Goal: Find specific page/section: Find specific page/section

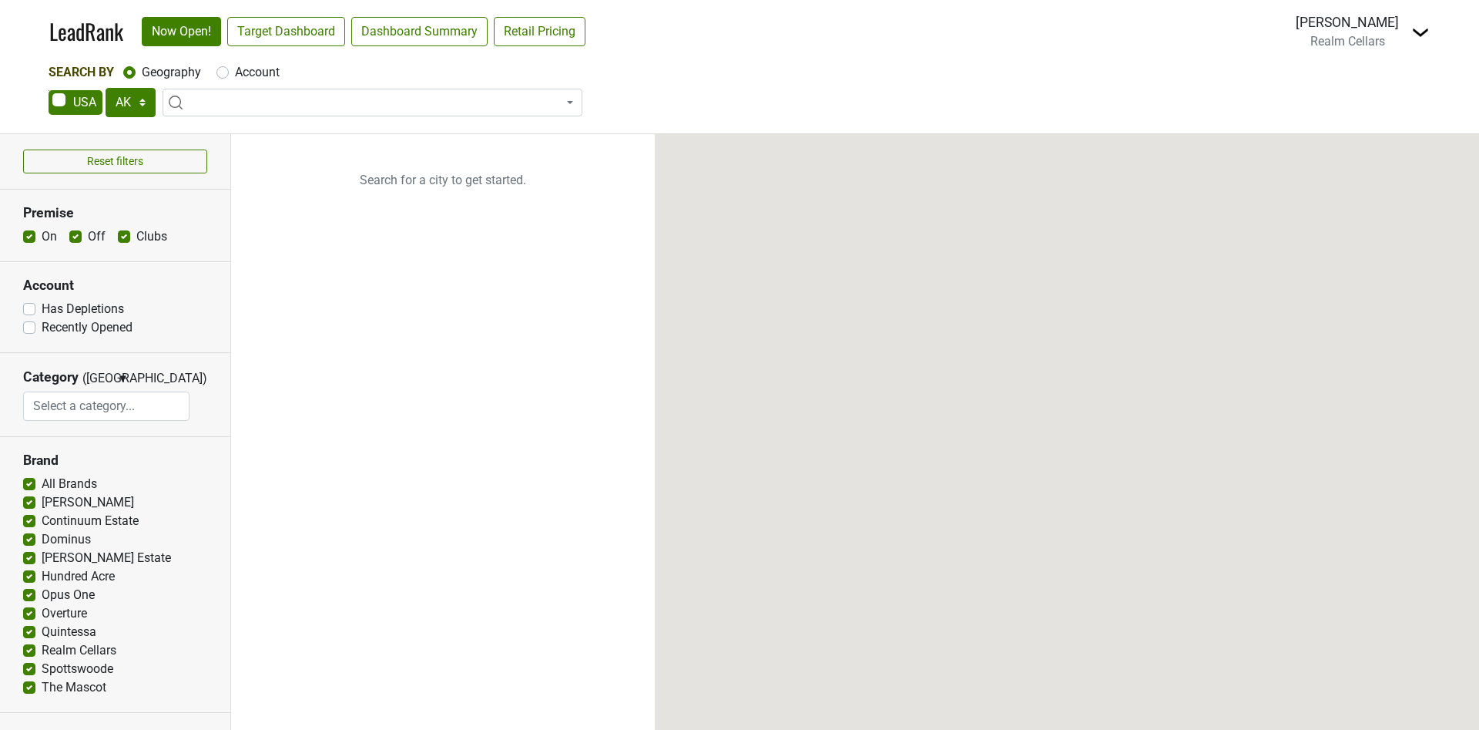
select select "[GEOGRAPHIC_DATA]"
select select
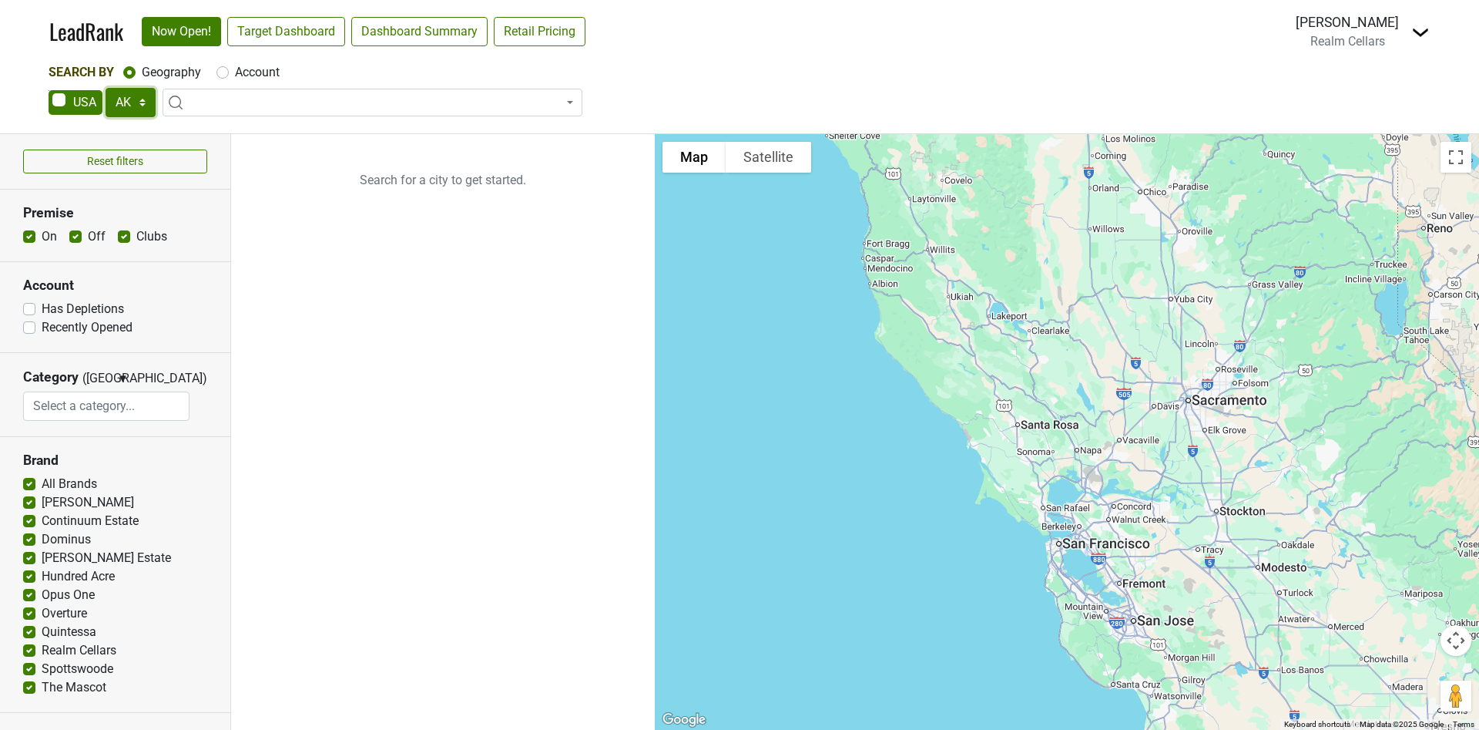
click at [146, 102] on select "AK AL AR AZ CA CO CT DC DE FL GA HI IA ID IL IN KS KY LA MA MD ME MI MN MO MS M…" at bounding box center [131, 102] width 50 height 29
select select "WI"
click at [106, 88] on select "AK AL AR AZ CA CO CT DC DE FL GA HI IA ID IL IN KS KY LA MA MD ME MI MN MO MS M…" at bounding box center [131, 102] width 50 height 29
click at [298, 33] on link "Target Dashboard" at bounding box center [286, 31] width 118 height 29
click at [377, 101] on span at bounding box center [373, 103] width 420 height 28
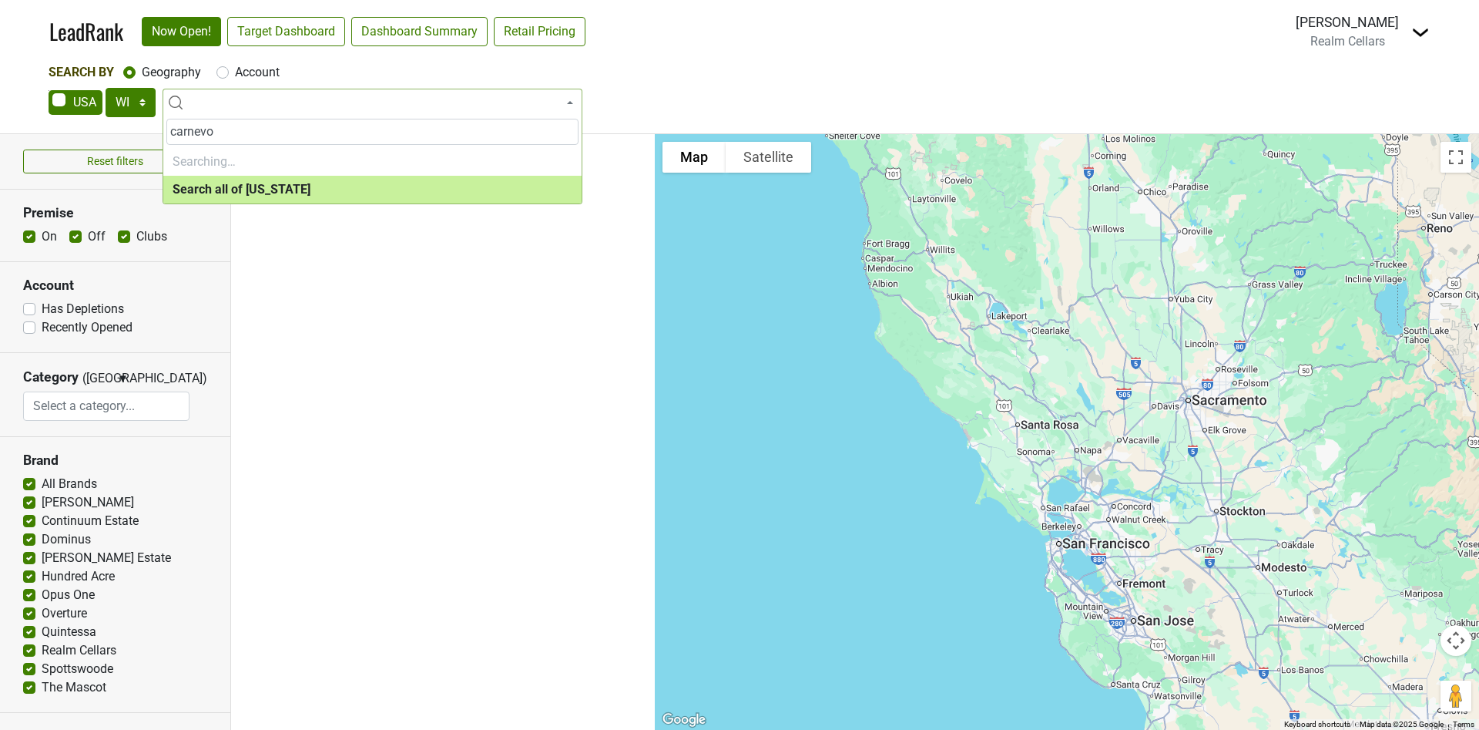
type input "carnevor"
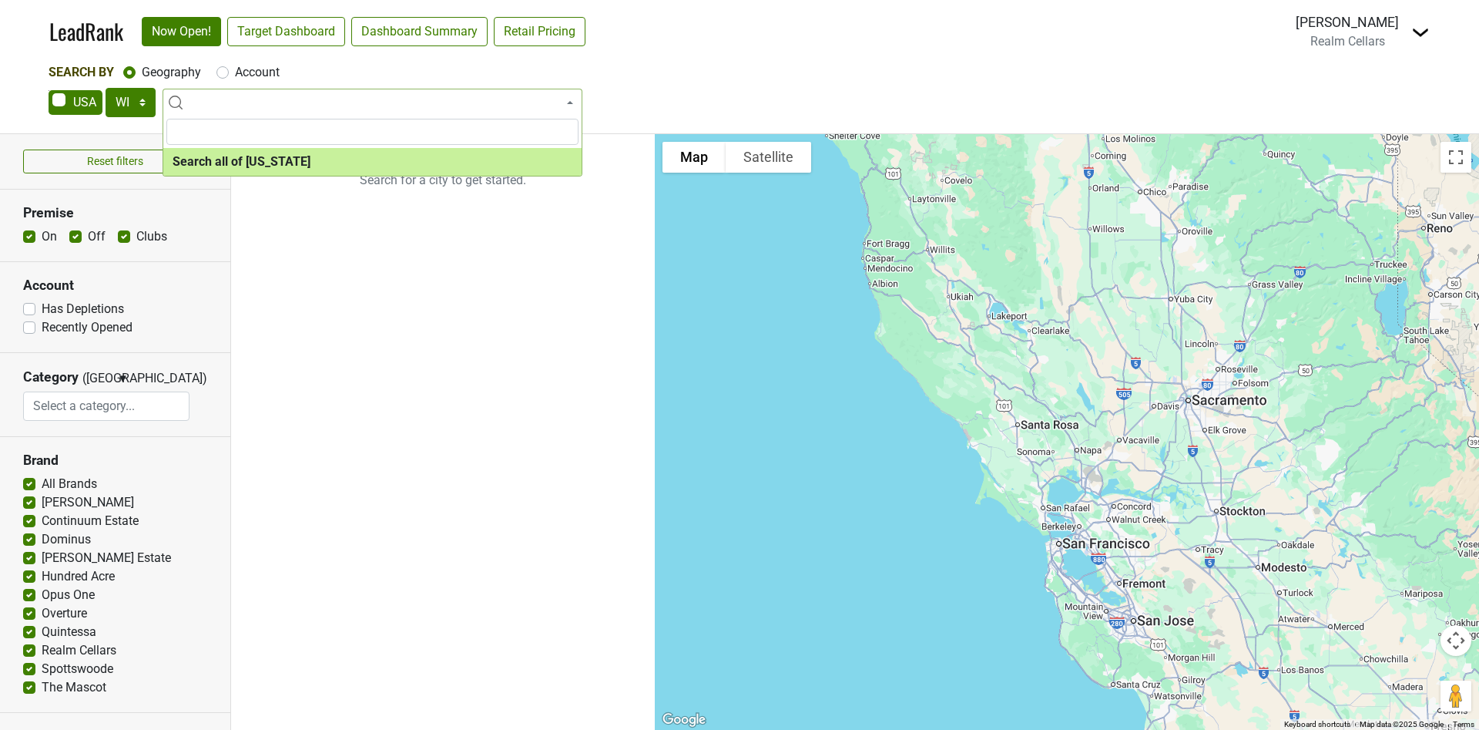
select select "ALL_WI"
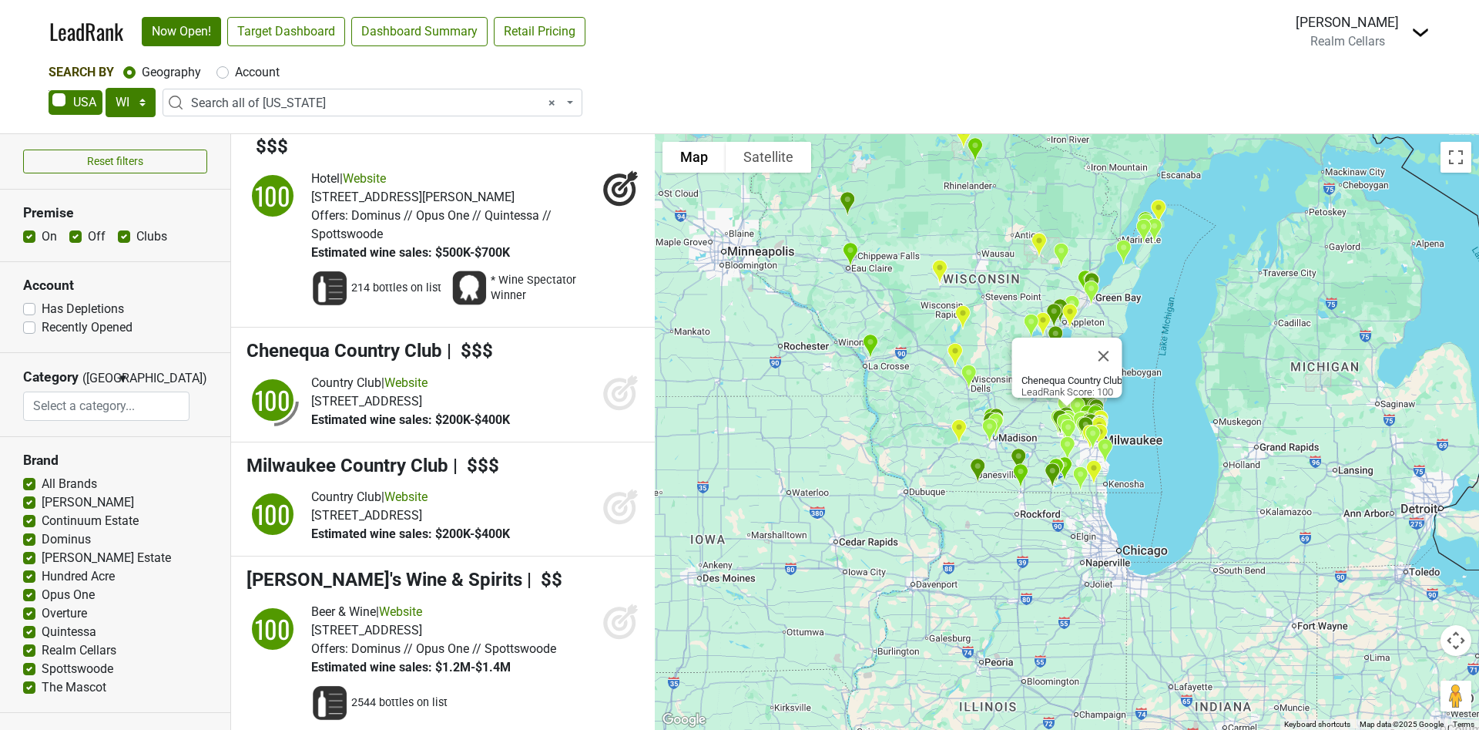
scroll to position [401, 0]
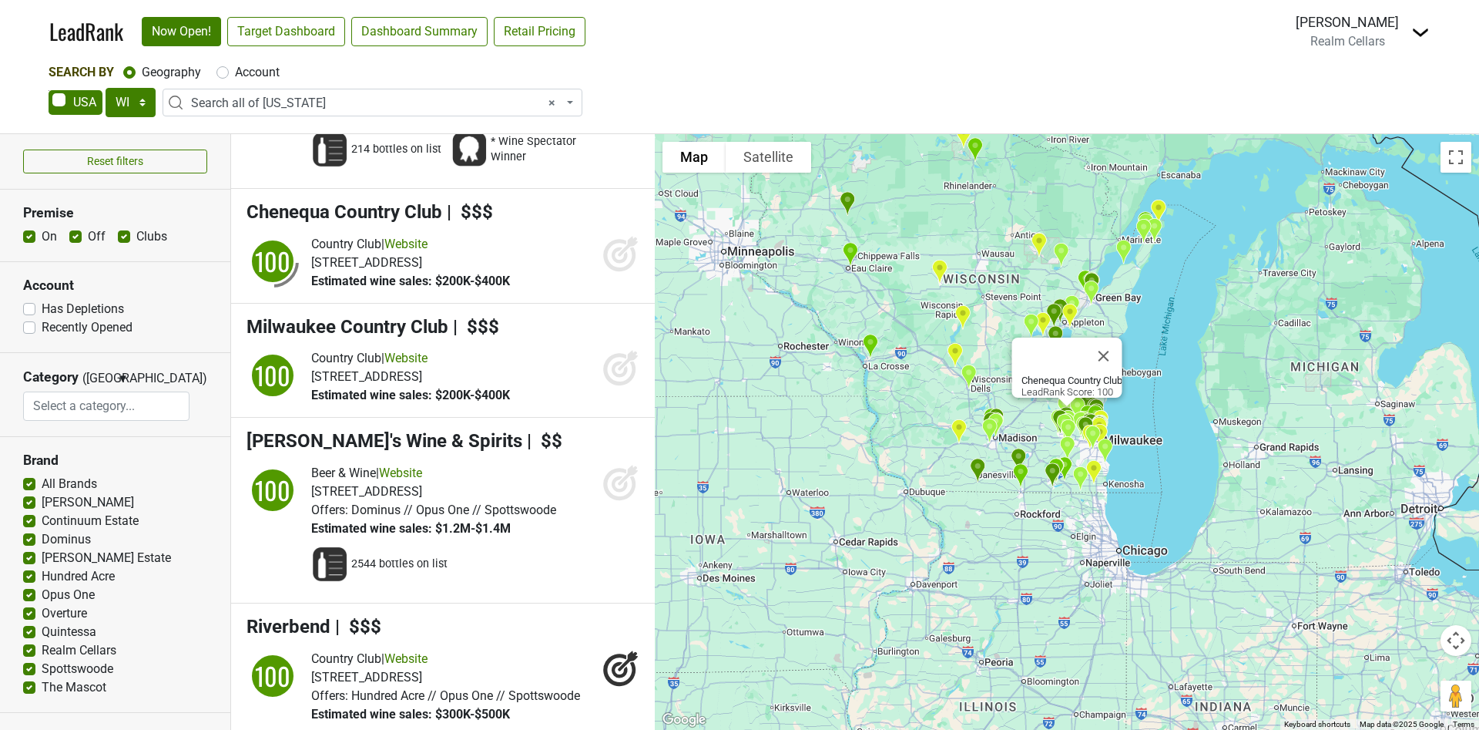
click at [655, 723] on div "Chenequa Country Club LeadRank Score: 100" at bounding box center [1067, 432] width 824 height 596
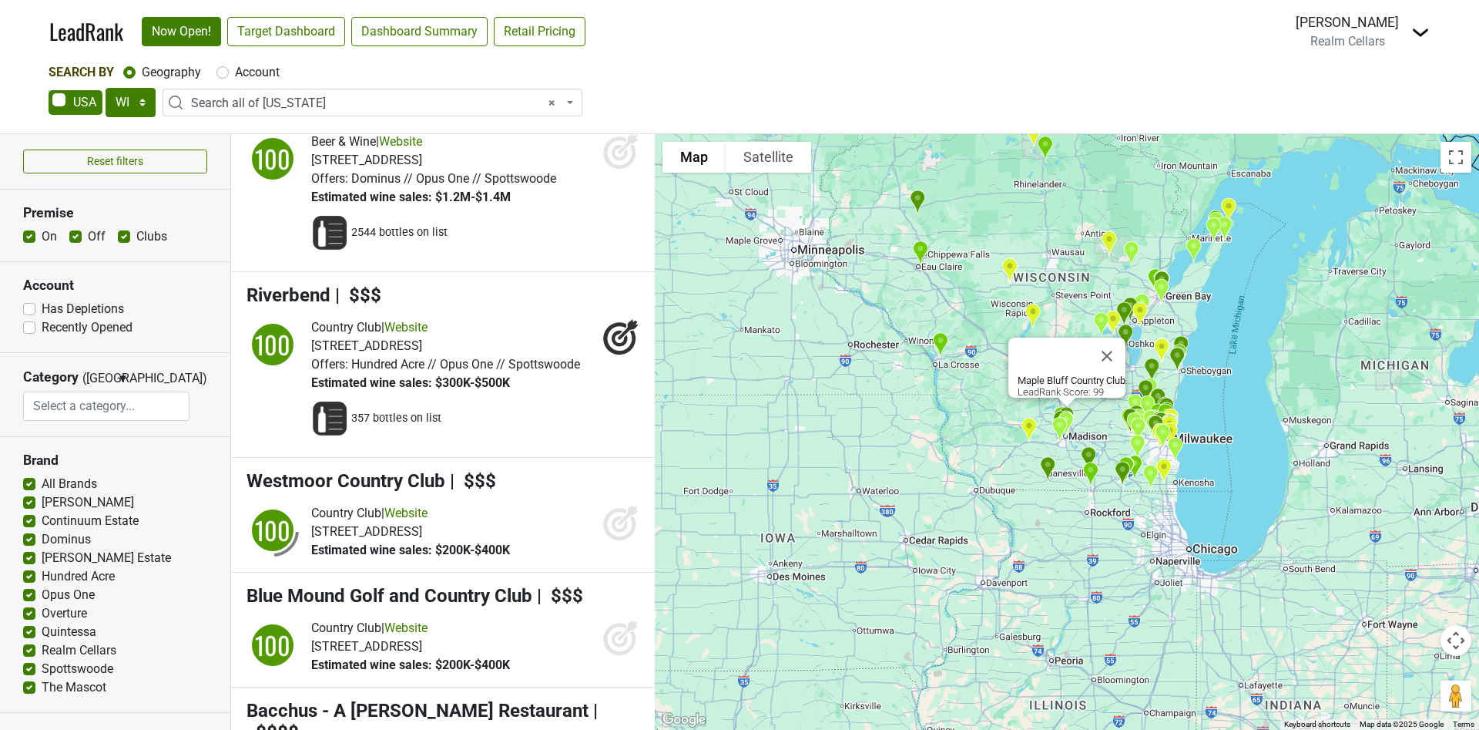
scroll to position [0, 0]
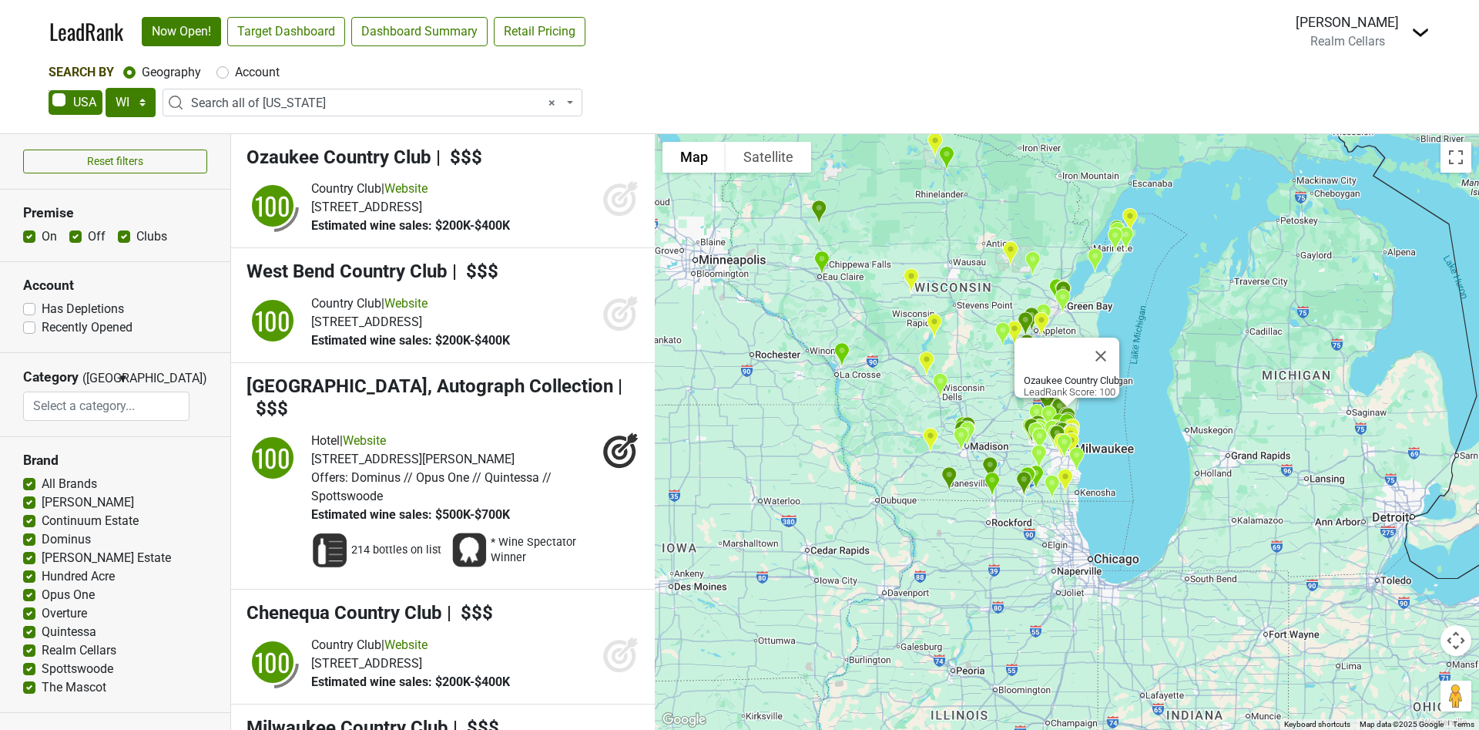
click at [441, 100] on span "× Search all of Wisconsin" at bounding box center [377, 103] width 372 height 18
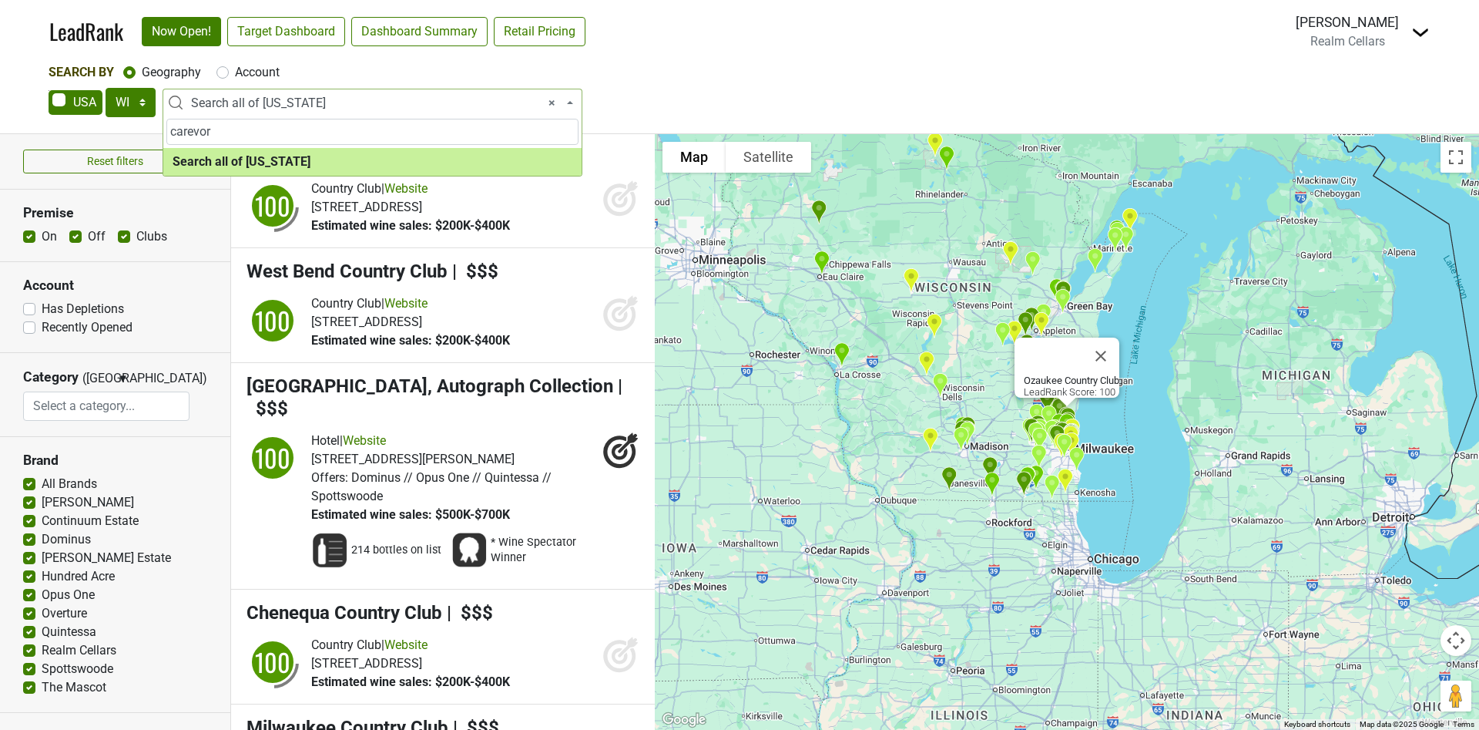
type input "carevor"
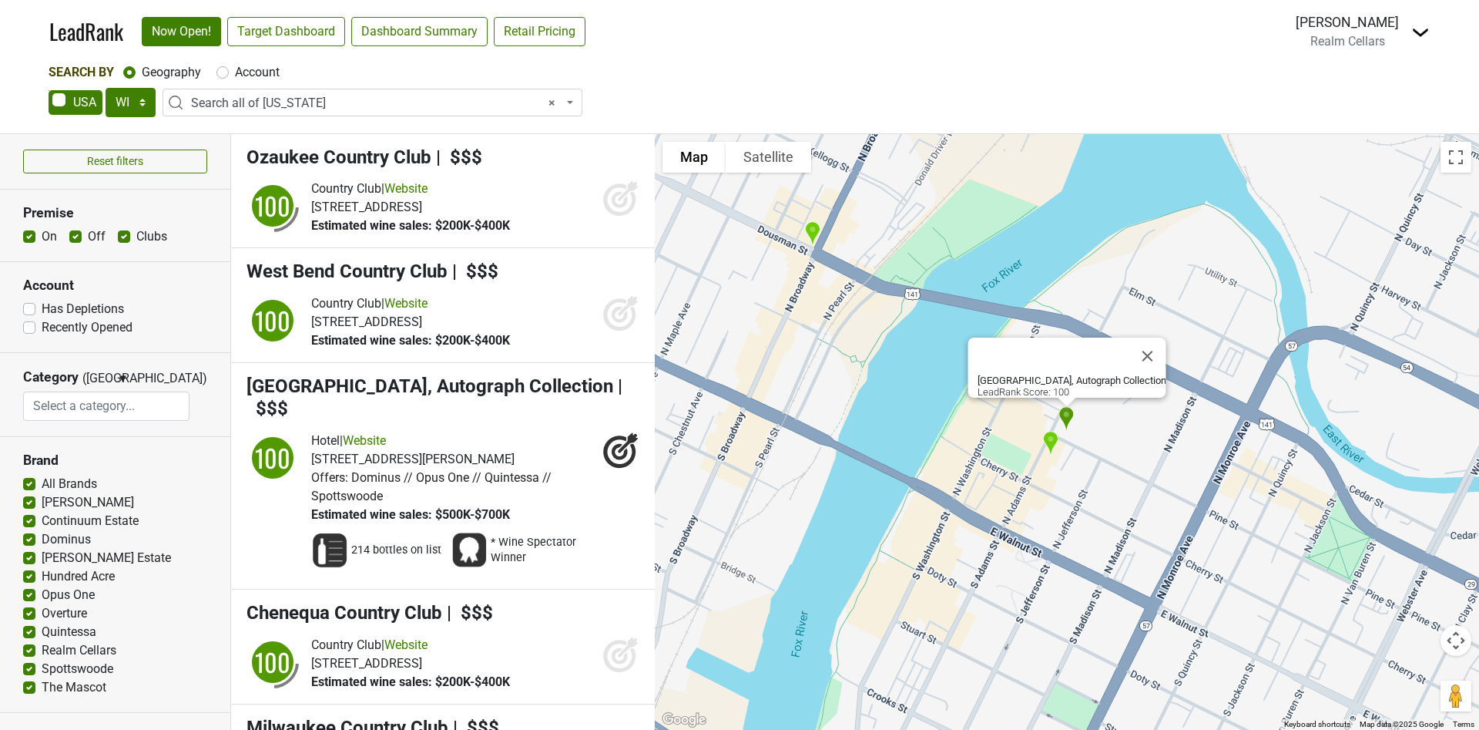
click at [42, 310] on label "Has Depletions" at bounding box center [83, 309] width 82 height 18
click at [29, 310] on input "Has Depletions" at bounding box center [29, 307] width 12 height 15
checkbox input "true"
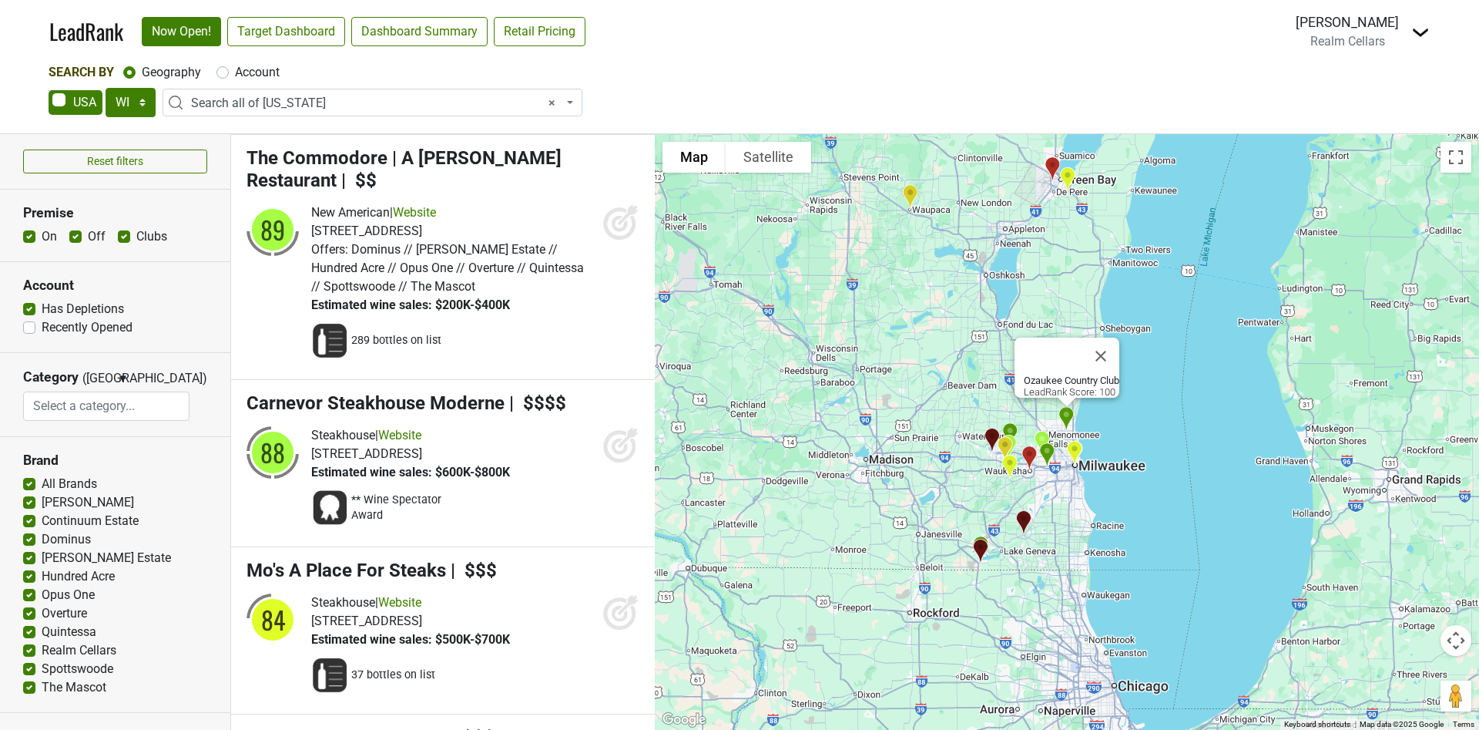
scroll to position [698, 0]
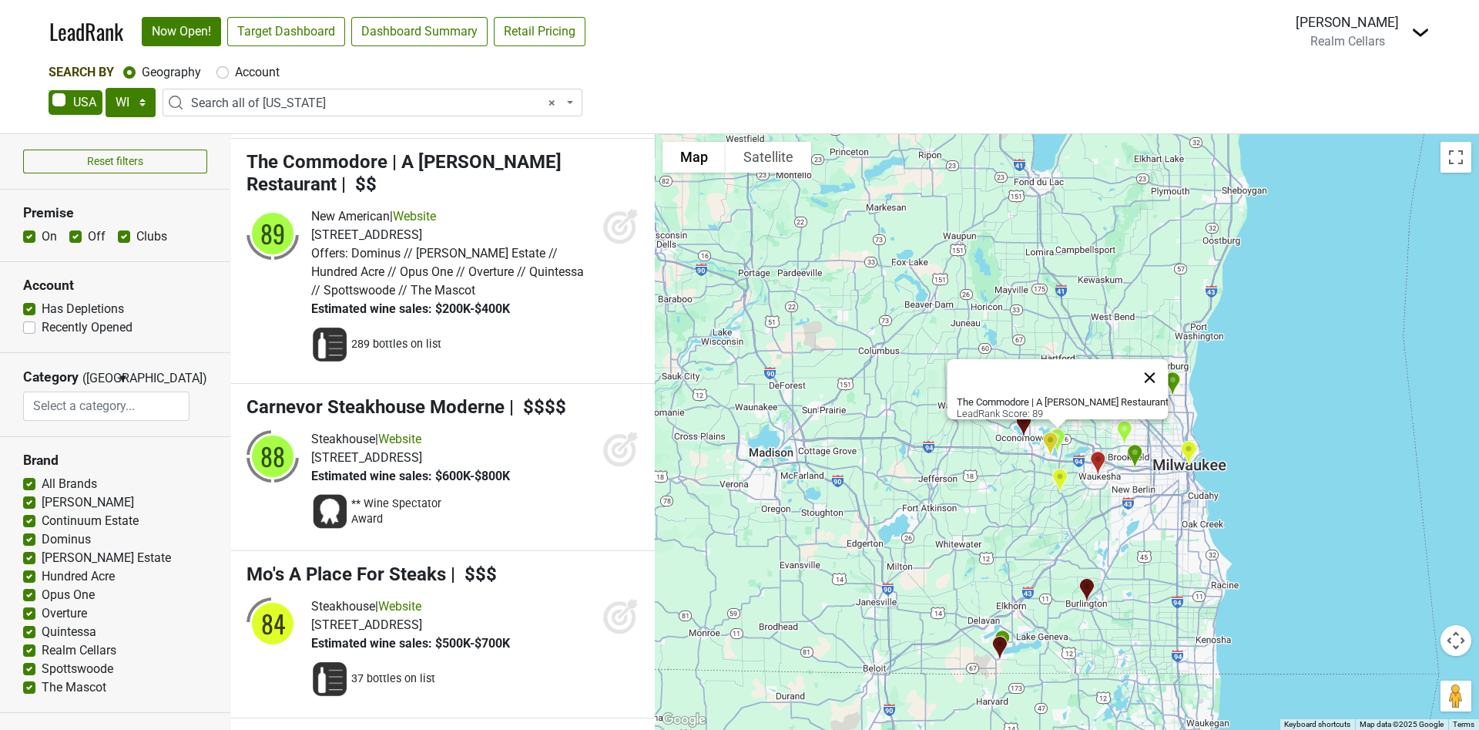
click at [1141, 365] on button "Close" at bounding box center [1150, 377] width 37 height 37
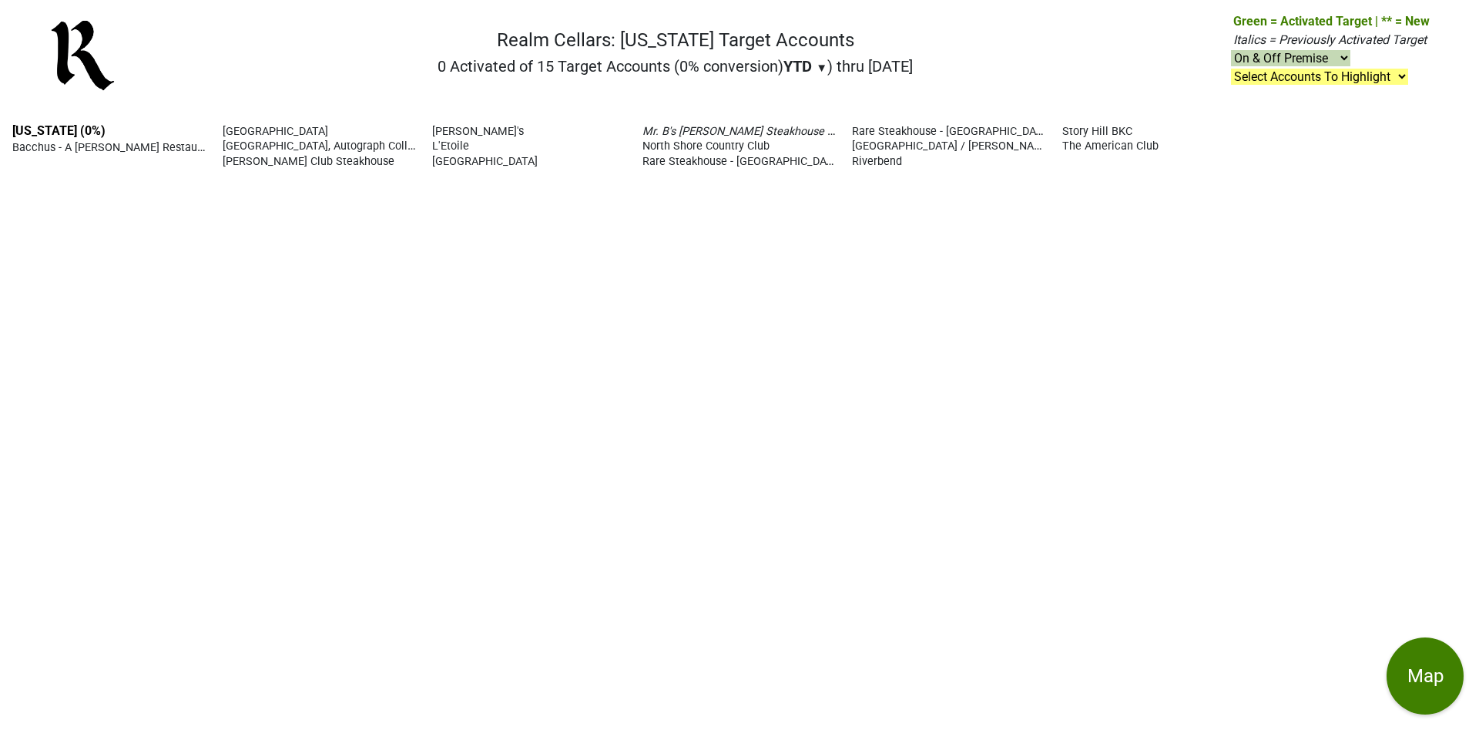
click at [820, 70] on span "▼" at bounding box center [822, 68] width 12 height 14
click at [817, 131] on div "LTM" at bounding box center [813, 131] width 58 height 34
click at [257, 133] on span "[GEOGRAPHIC_DATA]" at bounding box center [276, 131] width 106 height 13
